Goal: Task Accomplishment & Management: Manage account settings

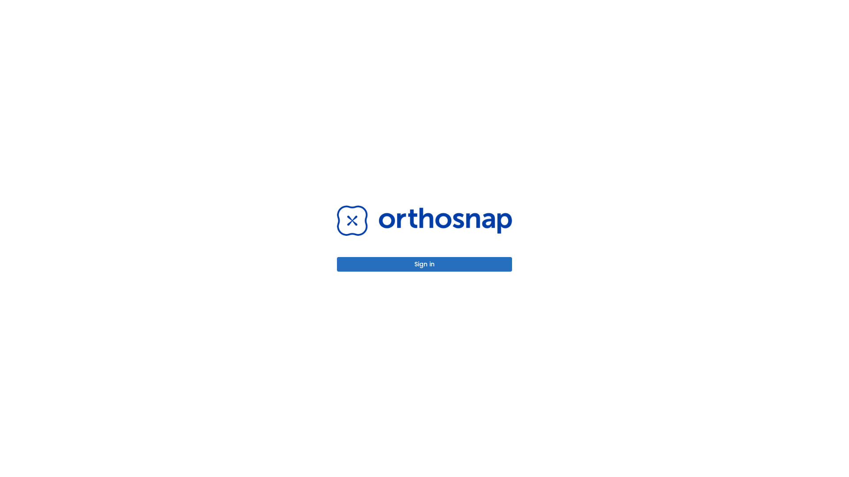
click at [424, 264] on button "Sign in" at bounding box center [424, 264] width 175 height 15
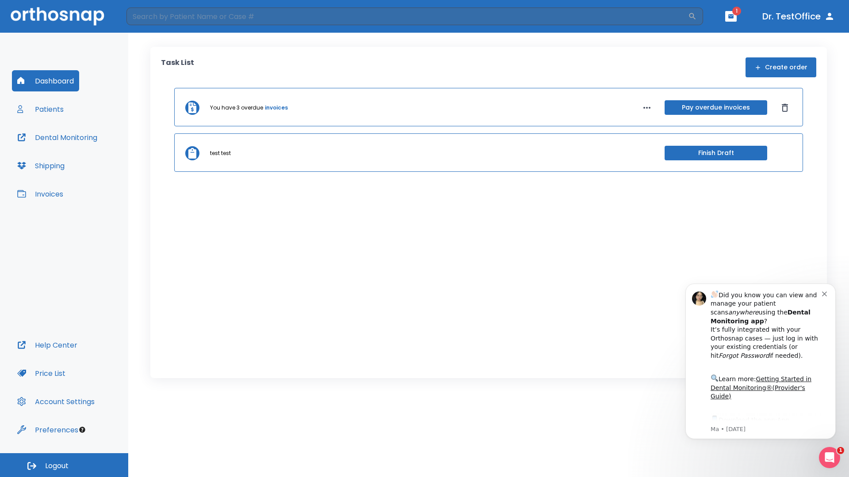
click at [64, 465] on span "Logout" at bounding box center [56, 466] width 23 height 10
